Goal: Contribute content

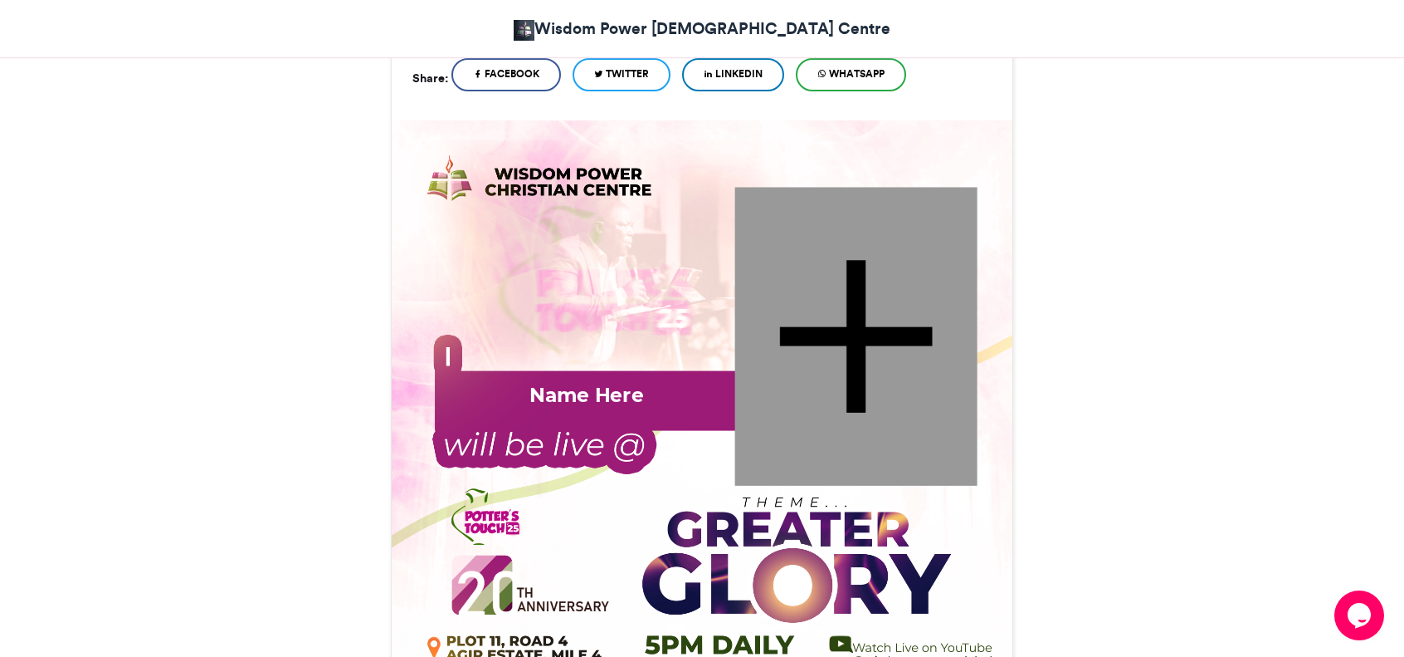
scroll to position [516, 0]
click at [925, 325] on div at bounding box center [856, 336] width 242 height 298
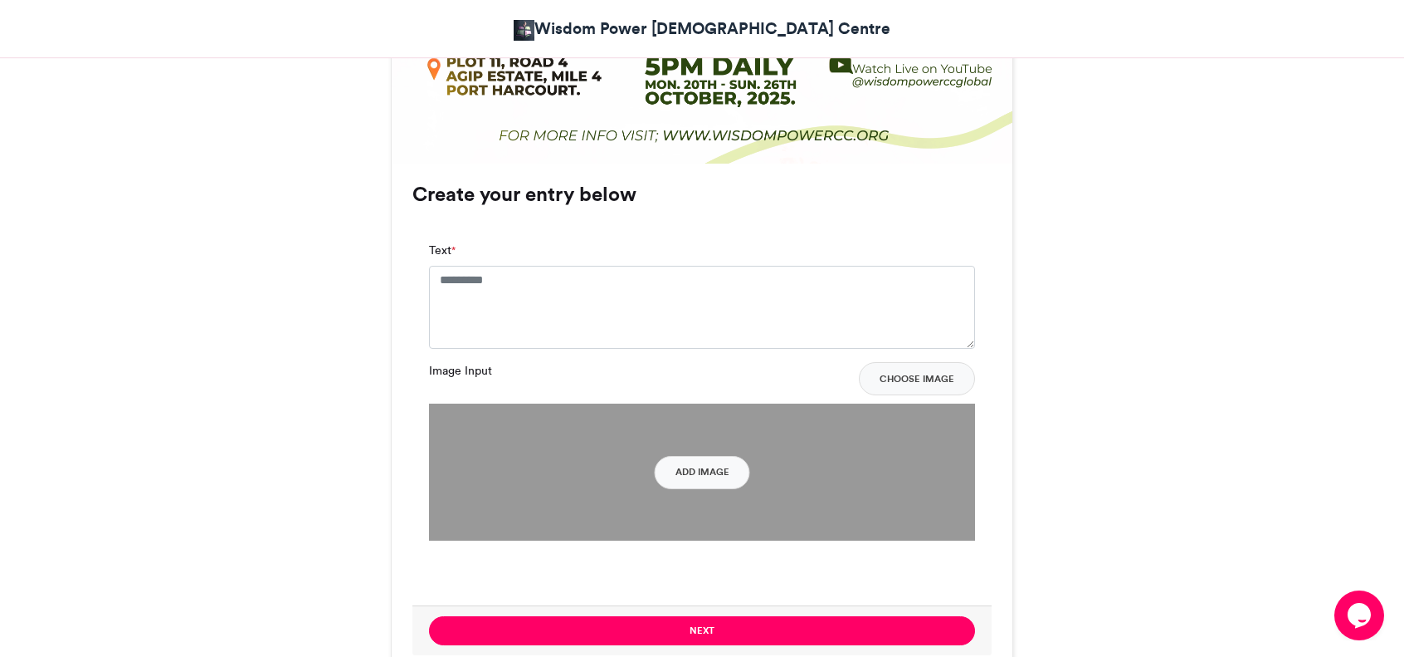
scroll to position [1228, 0]
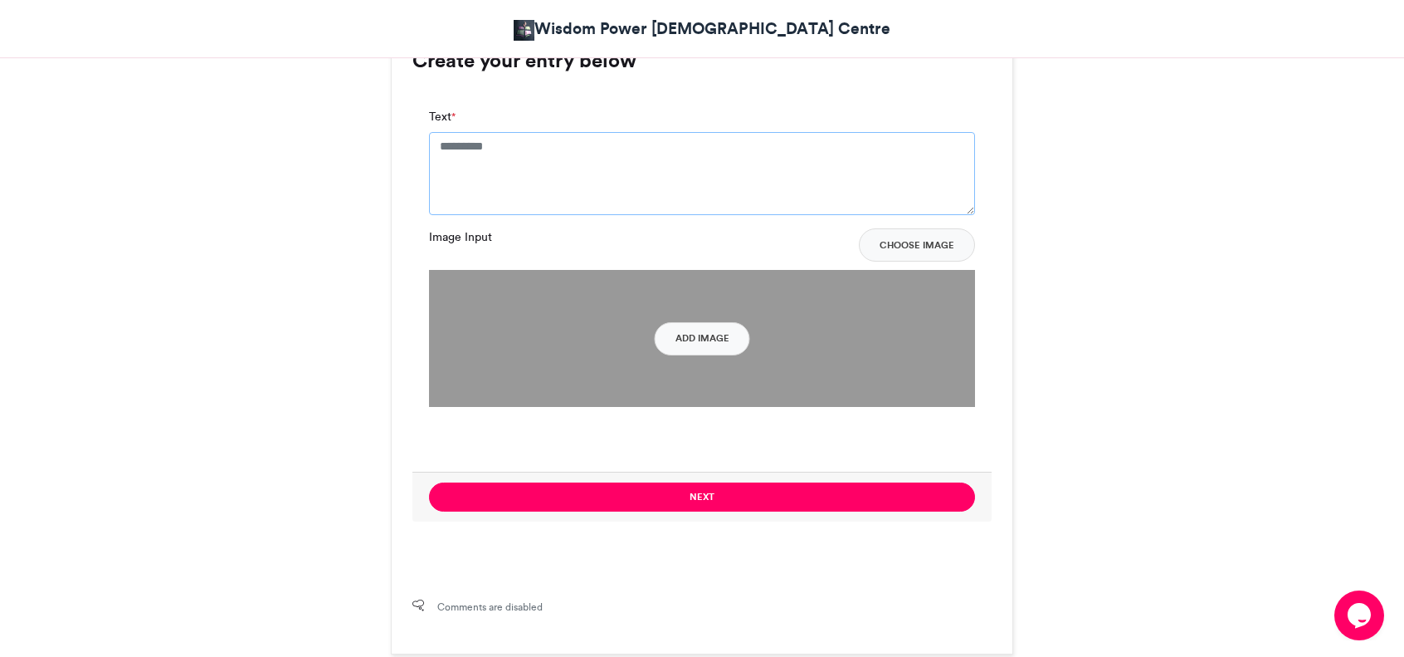
click at [622, 132] on textarea "Text *" at bounding box center [702, 173] width 546 height 83
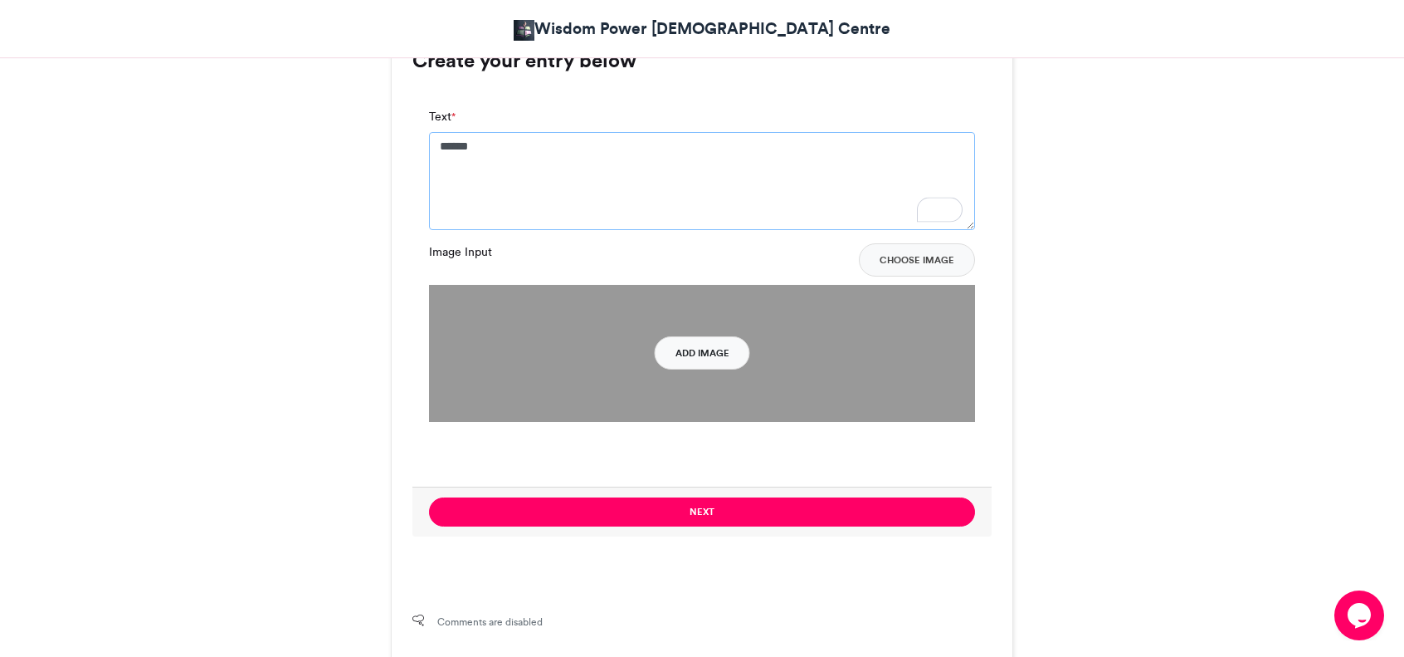
type textarea "*****"
click at [723, 336] on button "Add Image" at bounding box center [702, 352] width 95 height 33
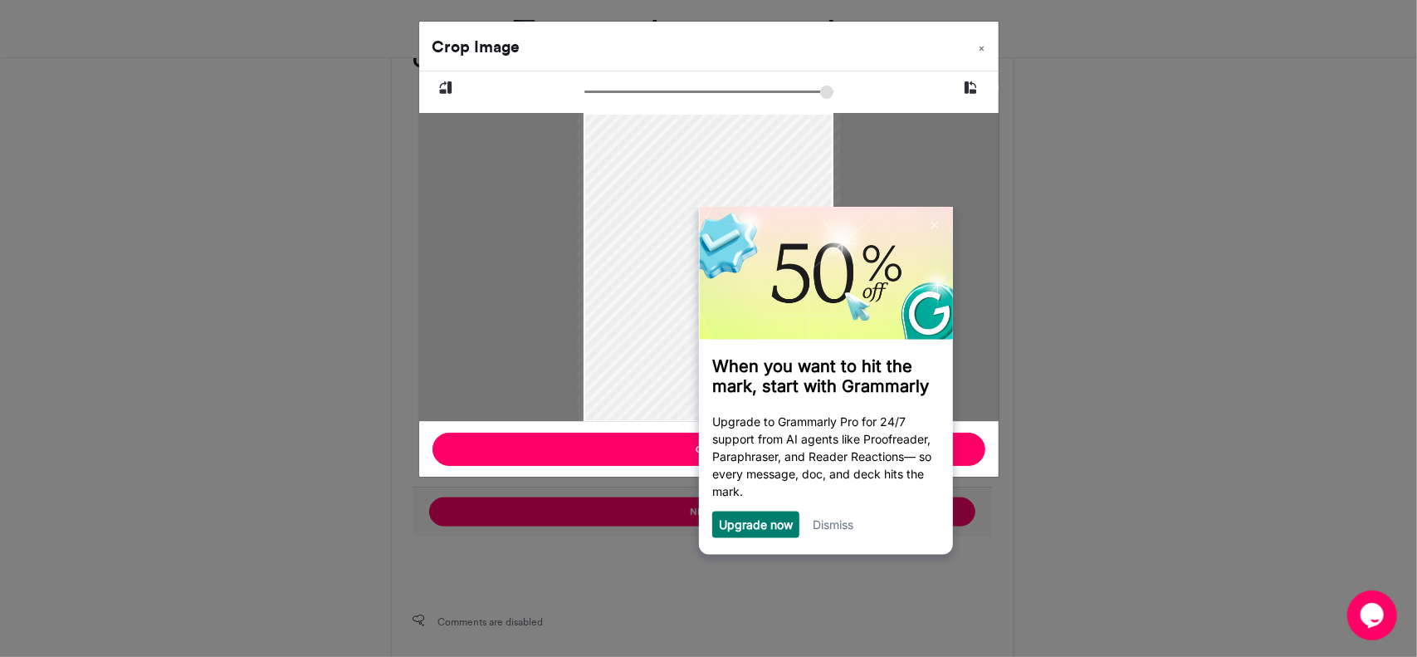
click at [621, 95] on input "zoom" at bounding box center [708, 92] width 249 height 16
click at [843, 520] on link "Dismiss" at bounding box center [833, 524] width 41 height 14
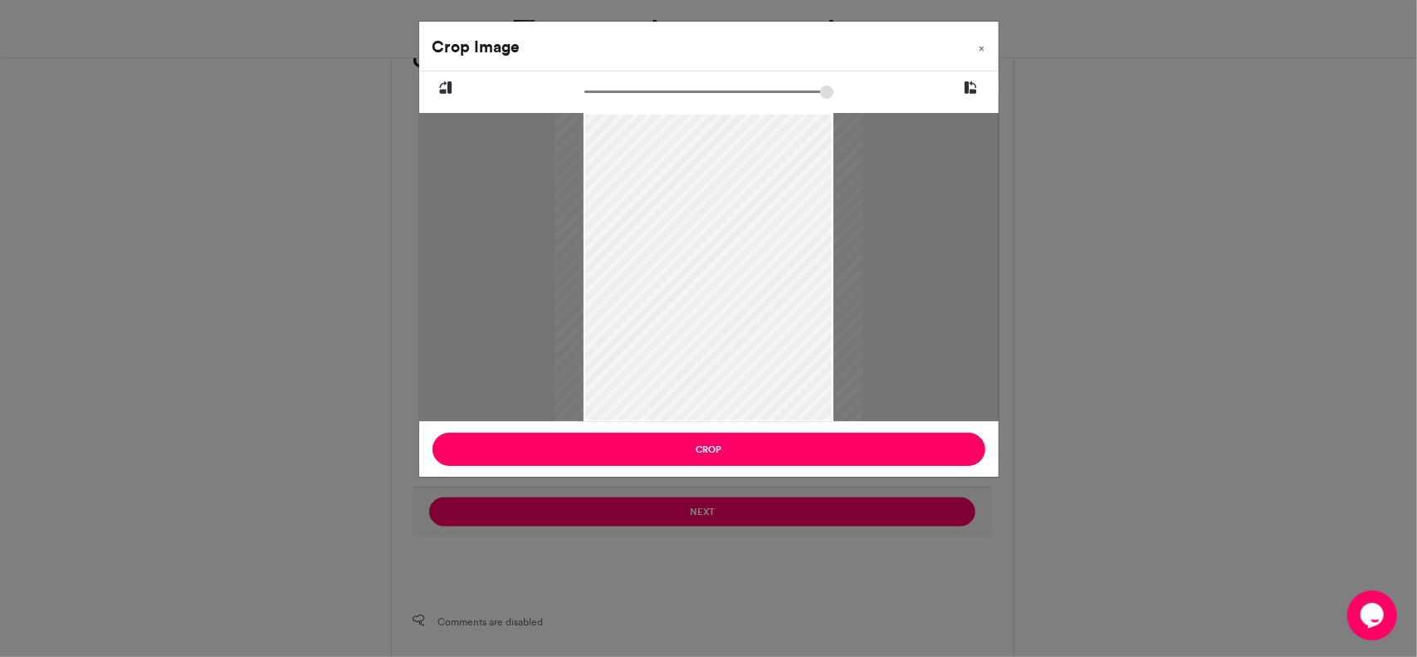
click at [608, 89] on input "zoom" at bounding box center [708, 92] width 249 height 16
type input "******"
click at [677, 87] on input "zoom" at bounding box center [708, 92] width 249 height 16
click at [838, 469] on div "Crop" at bounding box center [708, 449] width 579 height 56
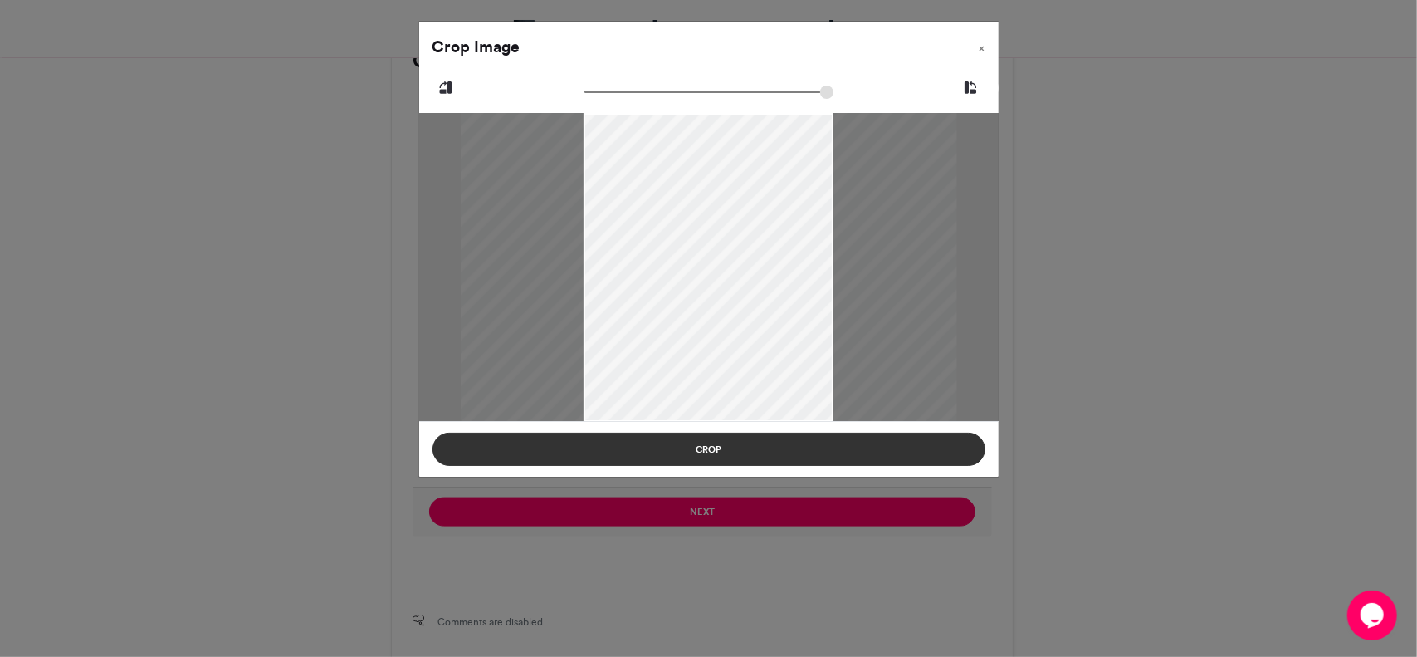
click at [838, 461] on button "Crop" at bounding box center [708, 448] width 553 height 33
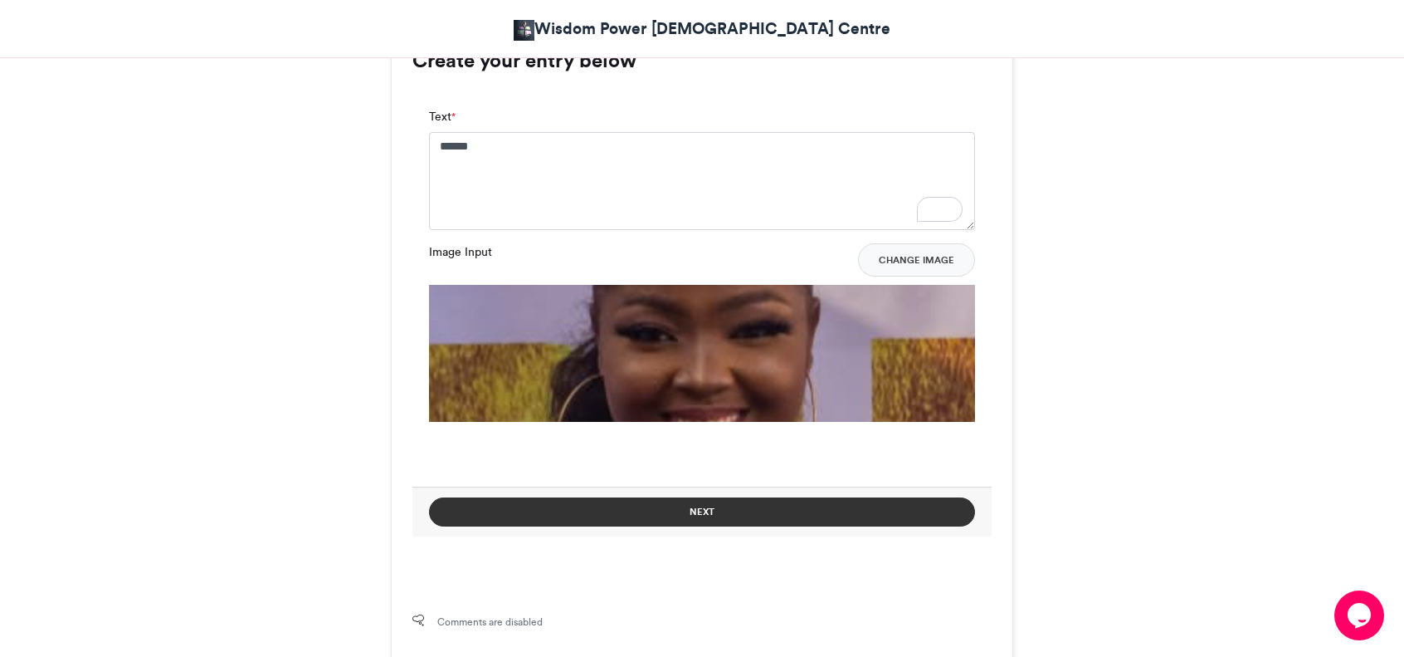
click at [833, 497] on button "Next" at bounding box center [702, 511] width 546 height 29
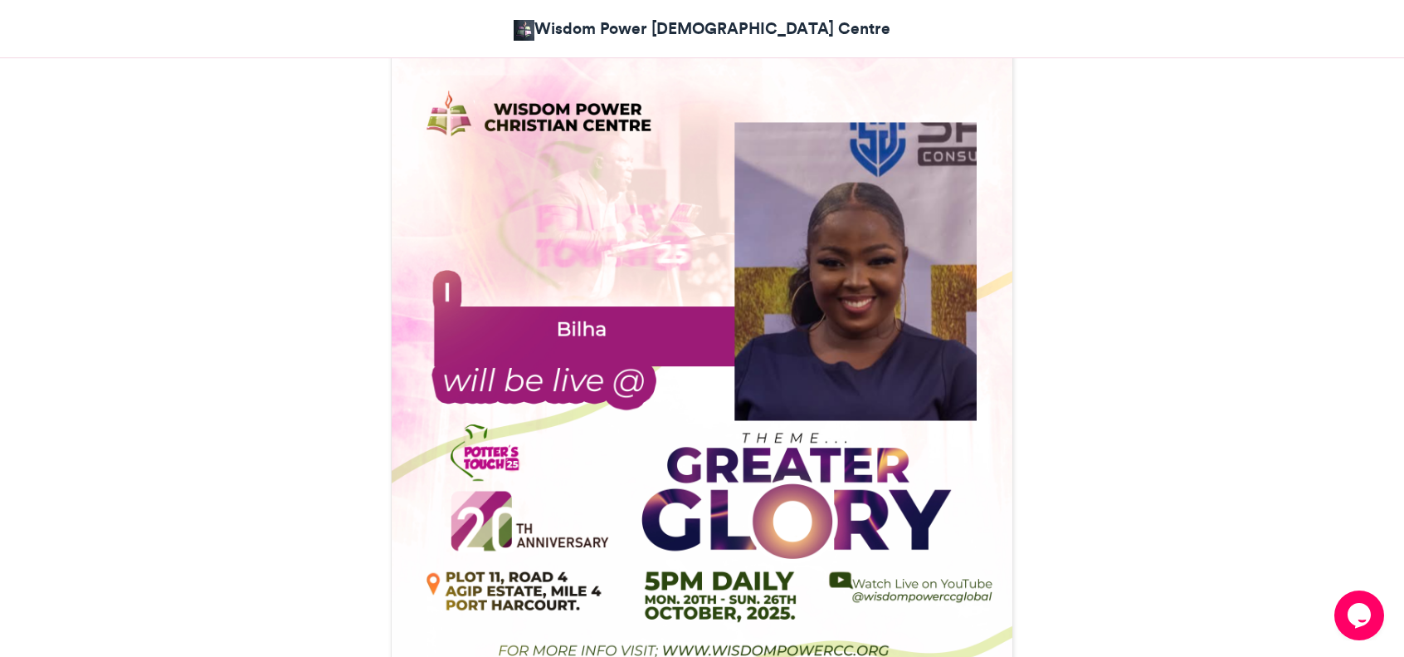
scroll to position [936, 0]
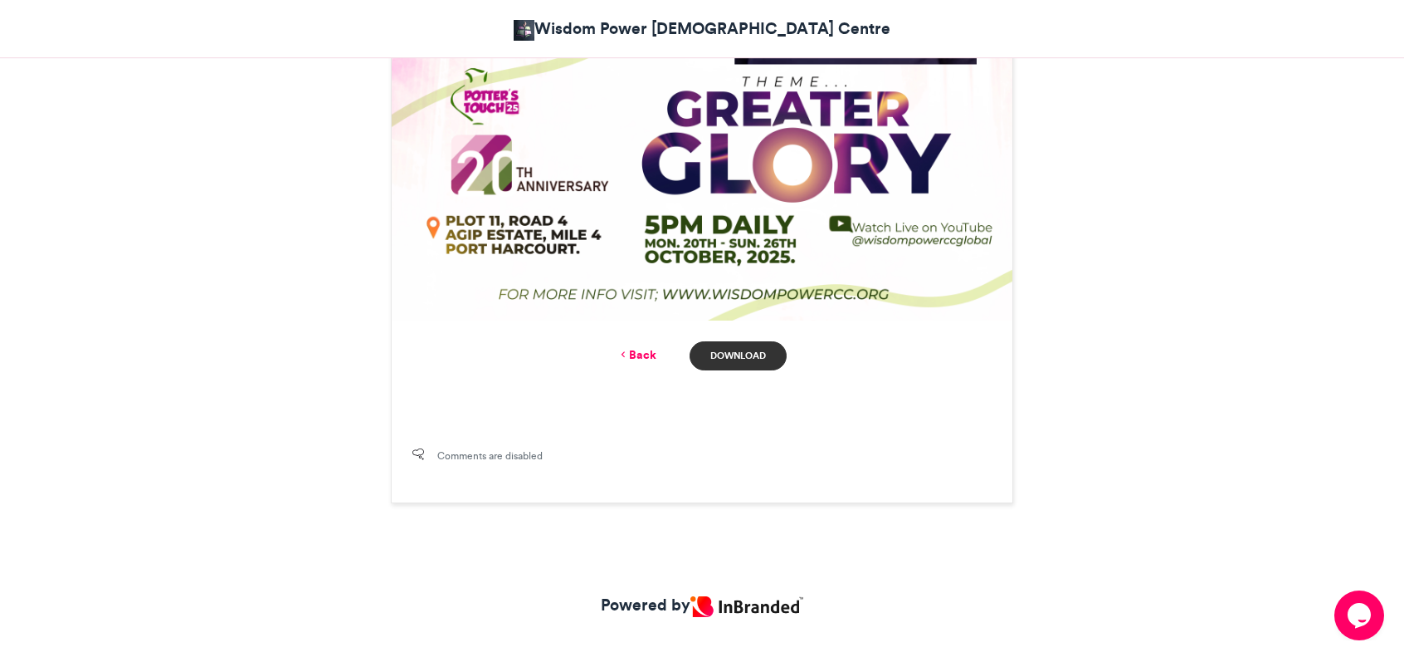
click at [732, 341] on link "Download" at bounding box center [738, 355] width 97 height 29
